Goal: Check status: Check status

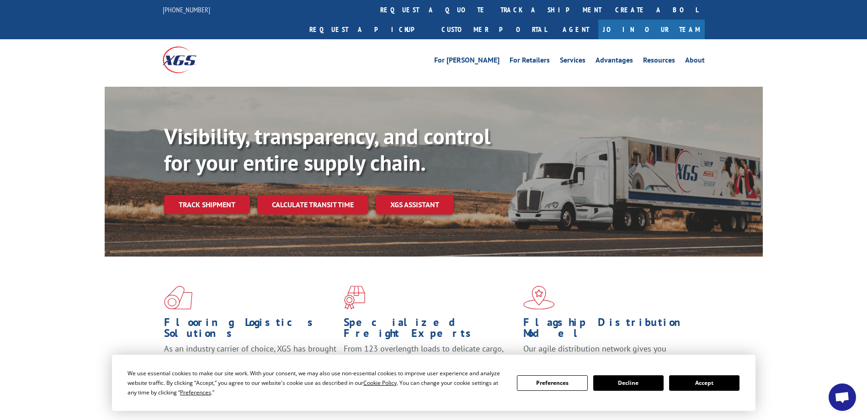
drag, startPoint x: 400, startPoint y: 14, endPoint x: 403, endPoint y: 42, distance: 28.5
click at [494, 14] on link "track a shipment" at bounding box center [551, 10] width 115 height 20
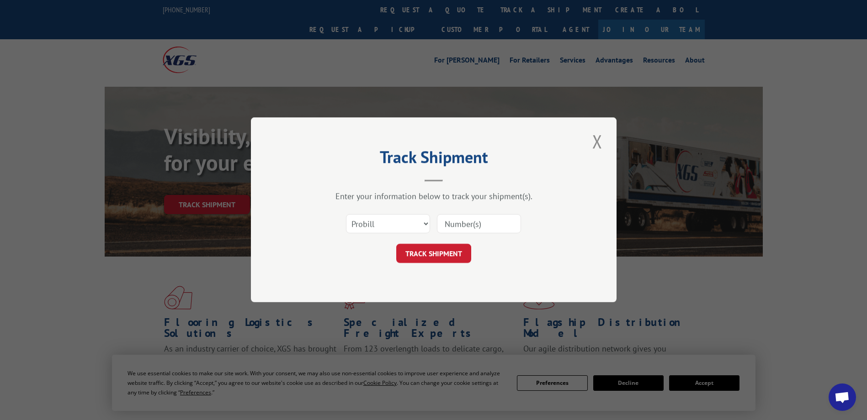
click at [456, 220] on input at bounding box center [479, 224] width 84 height 19
paste input "17346028"
type input "17346028"
click button "TRACK SHIPMENT" at bounding box center [433, 253] width 75 height 19
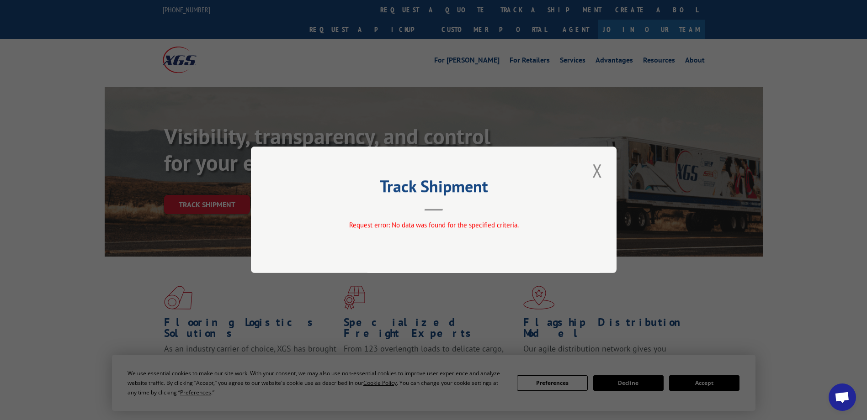
drag, startPoint x: 600, startPoint y: 171, endPoint x: 441, endPoint y: 69, distance: 189.5
click at [600, 170] on button "Close modal" at bounding box center [597, 170] width 16 height 25
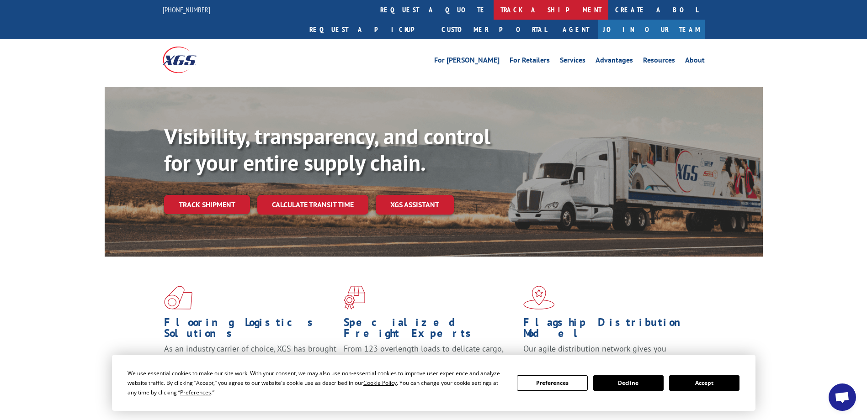
click at [494, 11] on link "track a shipment" at bounding box center [551, 10] width 115 height 20
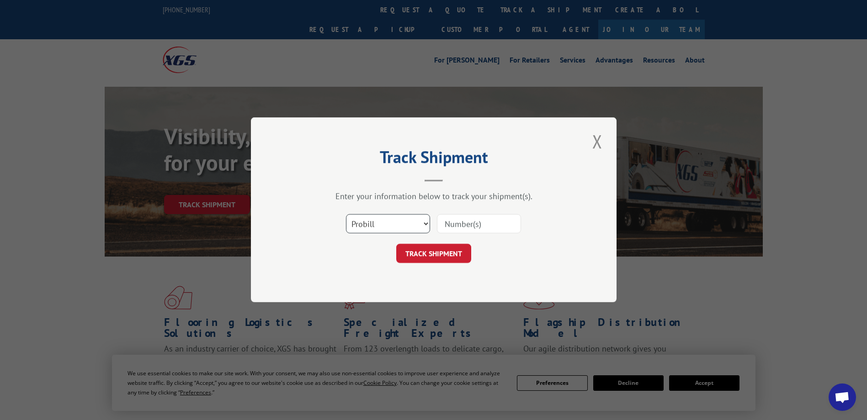
click at [379, 228] on select "Select category... Probill BOL PO" at bounding box center [388, 224] width 84 height 19
select select "po"
click at [346, 215] on select "Select category... Probill BOL PO" at bounding box center [388, 224] width 84 height 19
click at [474, 226] on input at bounding box center [479, 224] width 84 height 19
paste input "86555944"
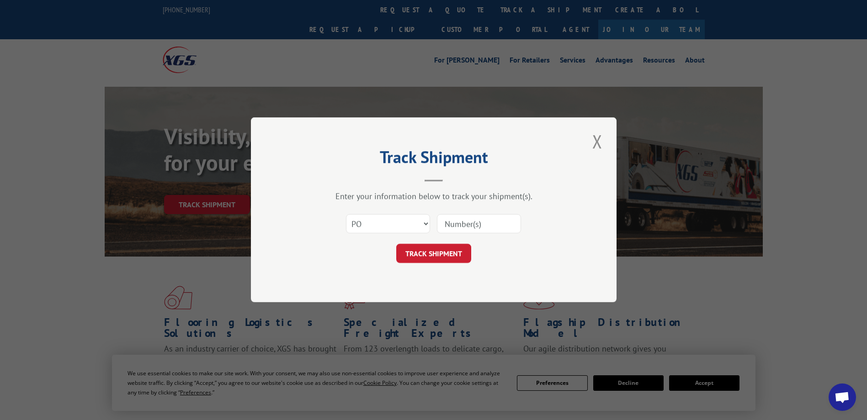
type input "86555944"
click button "TRACK SHIPMENT" at bounding box center [433, 253] width 75 height 19
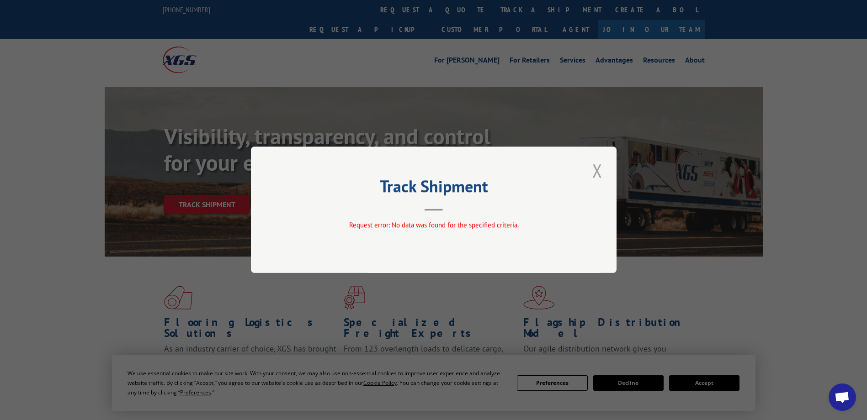
click at [597, 171] on button "Close modal" at bounding box center [597, 170] width 16 height 25
